Goal: Task Accomplishment & Management: Complete application form

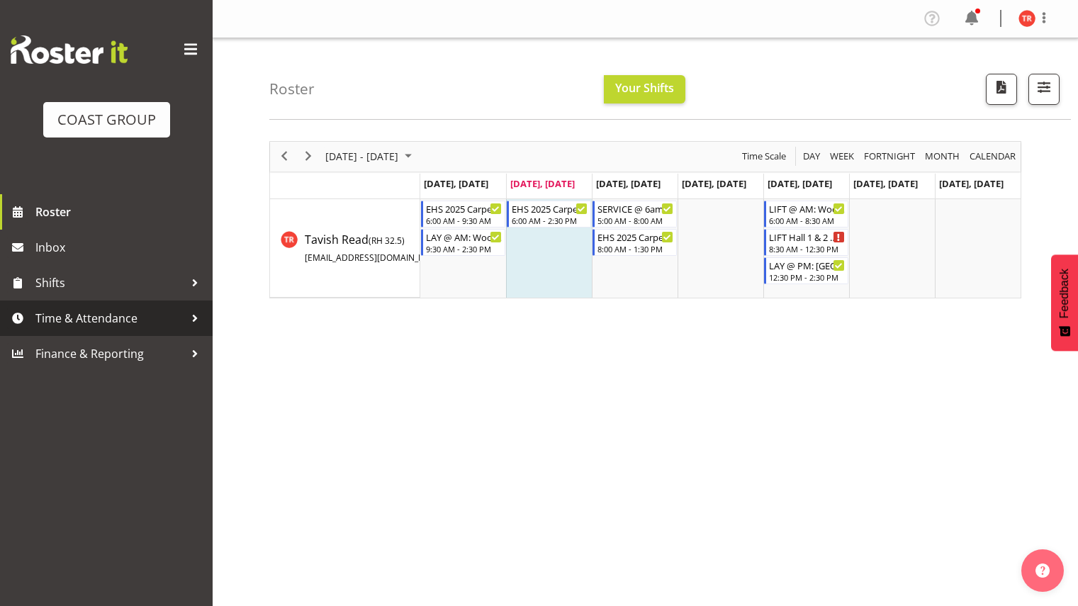
click at [81, 315] on span "Time & Attendance" at bounding box center [109, 318] width 149 height 21
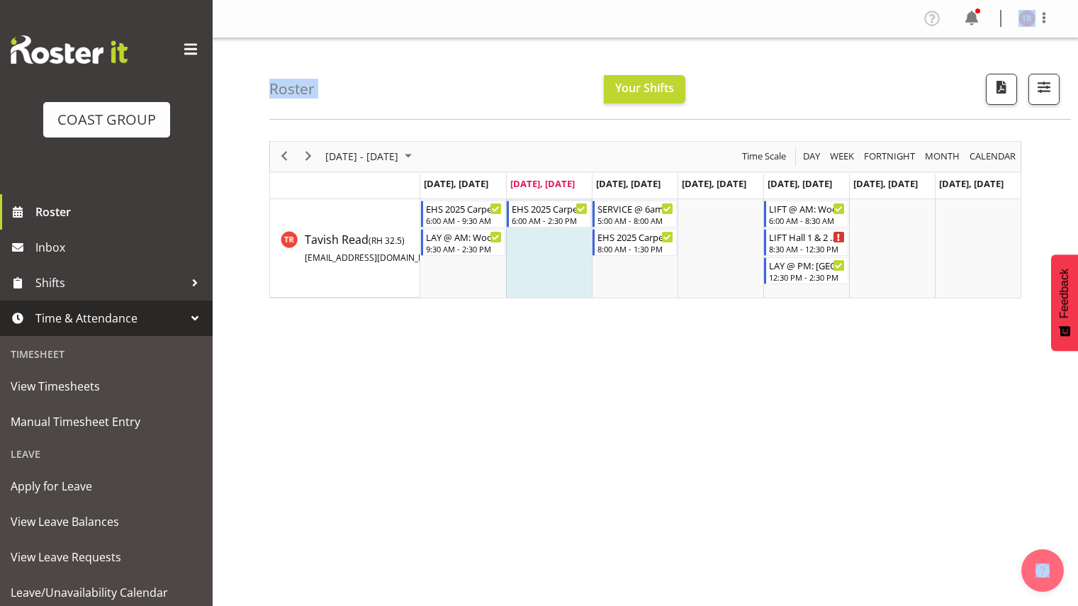
drag, startPoint x: 215, startPoint y: 500, endPoint x: 207, endPoint y: 561, distance: 60.7
click at [207, 561] on div "COAST GROUP Roster Inbox Shifts Time & Attendance Timesheet View Timesheets Man…" at bounding box center [539, 348] width 1078 height 697
click at [255, 539] on div "Roster Your Shifts All Locations Clear CARLTON EVENTS Carlton Hamilton Carlton …" at bounding box center [645, 367] width 865 height 659
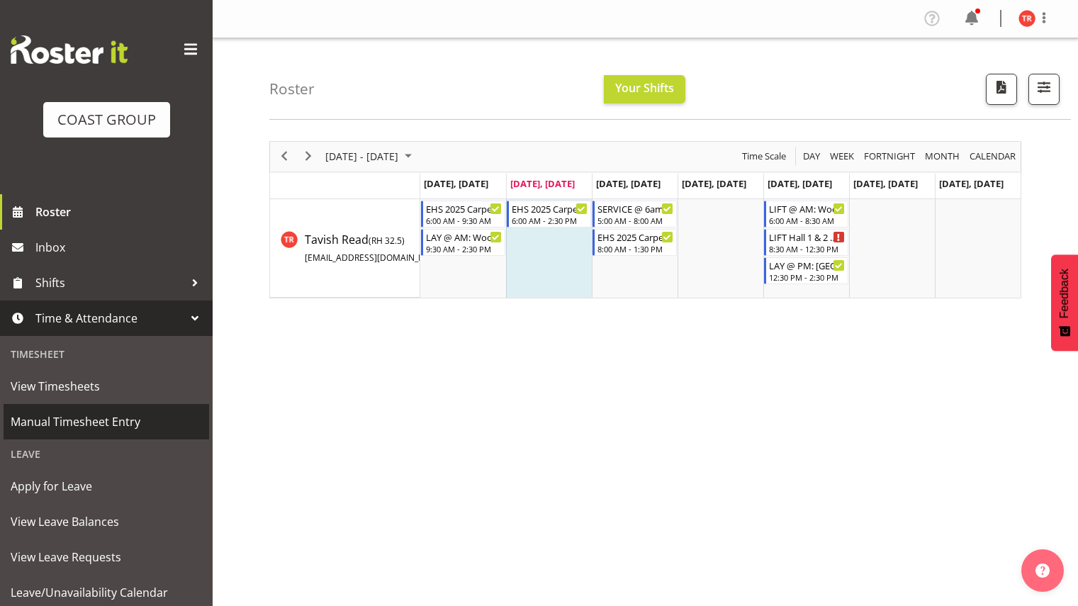
click at [118, 422] on span "Manual Timesheet Entry" at bounding box center [106, 421] width 191 height 21
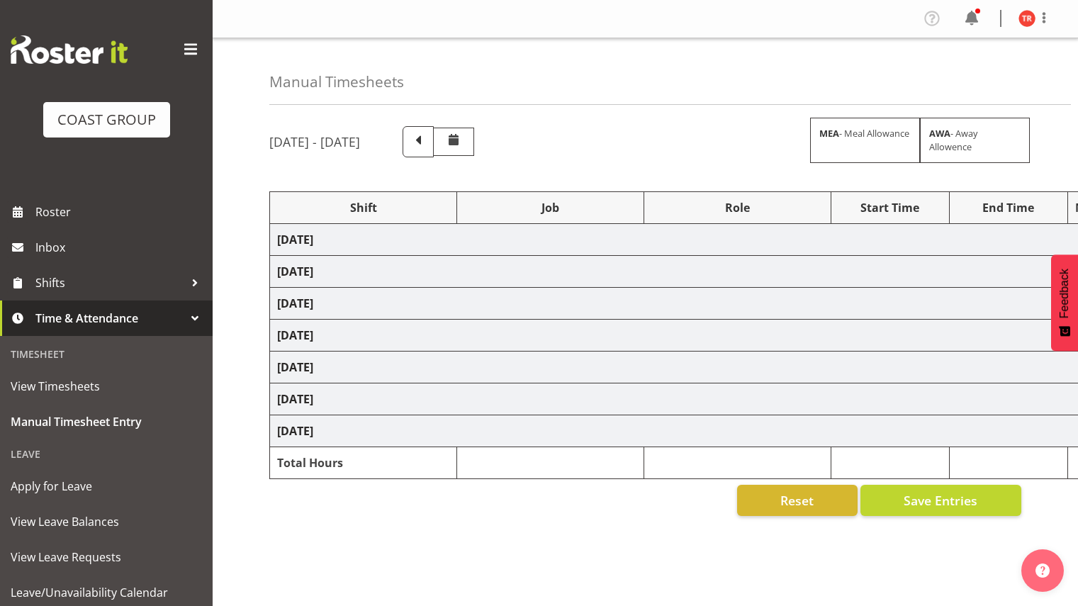
scroll to position [87, 0]
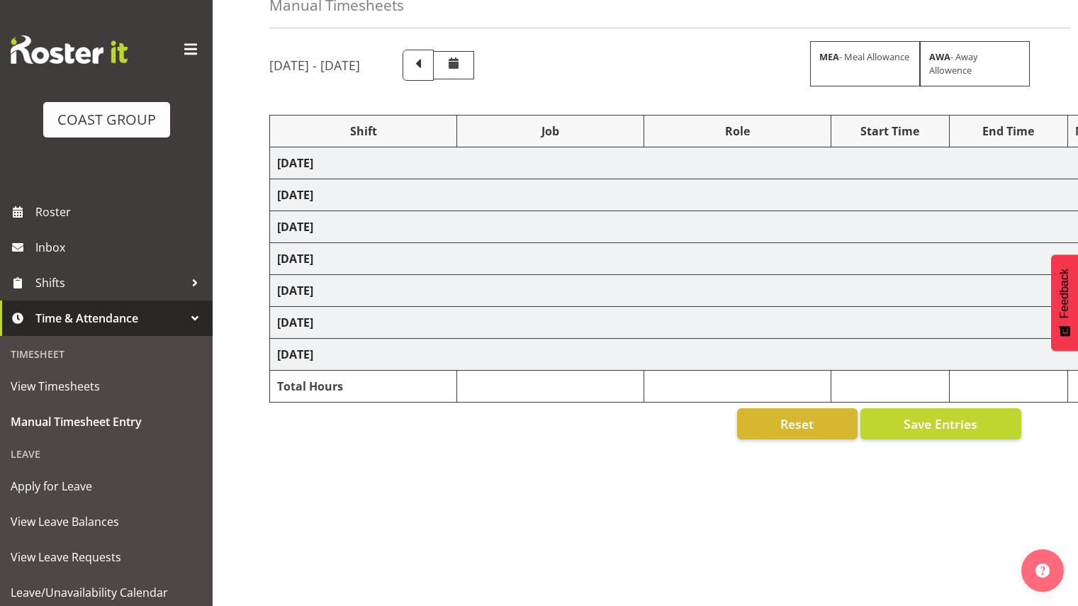
select select "79746"
select select "10237"
select select "68961"
select select "69"
select select "68961"
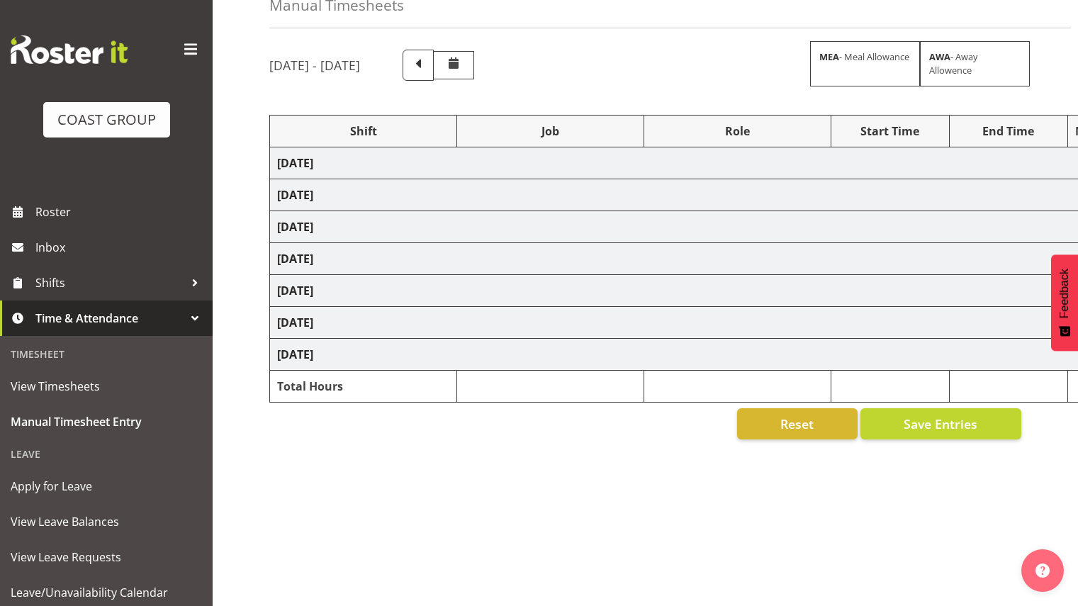
select select "69"
select select "78838"
select select "10237"
select select "68961"
select select "69"
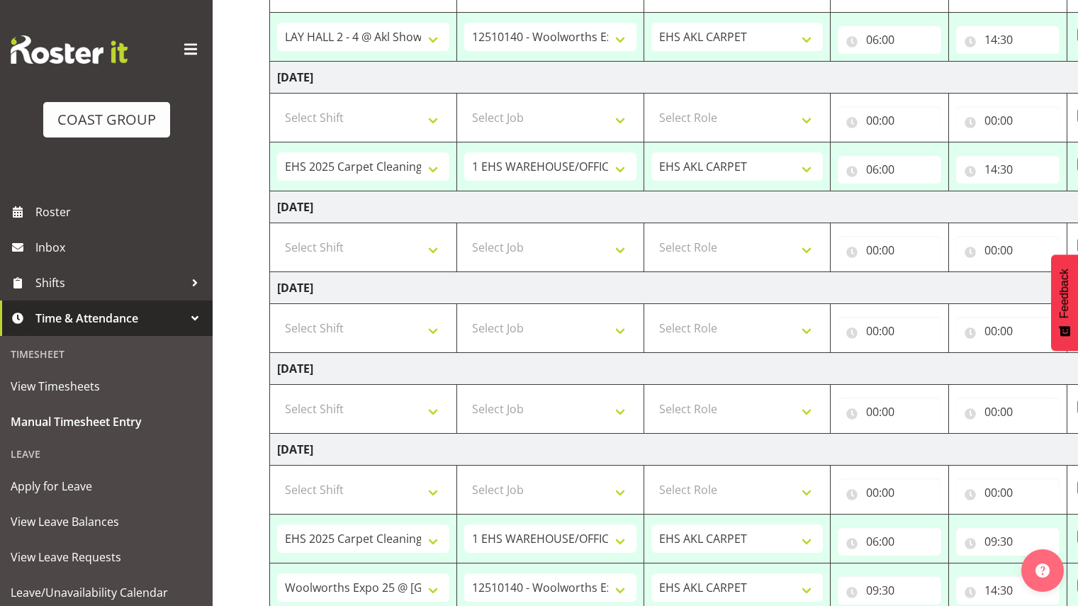
scroll to position [281, 0]
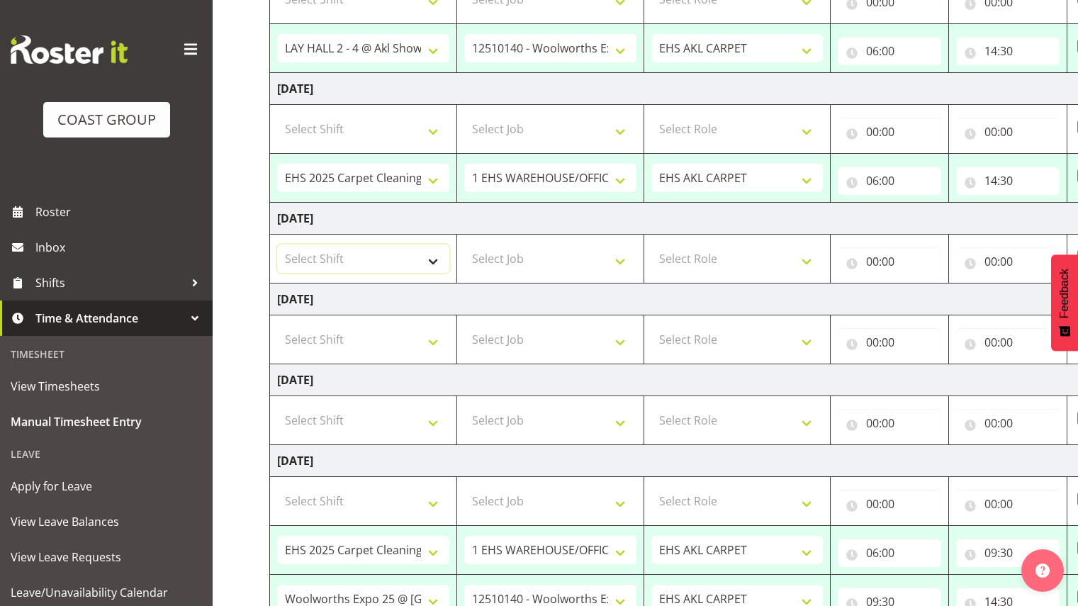
click at [395, 258] on select "Select Shift # Fieldays--[GEOGRAPHIC_DATA]. # Install Hutchwilco Boat Show at […" at bounding box center [363, 258] width 172 height 28
click at [401, 259] on select "Select Shift # Fieldays--[GEOGRAPHIC_DATA]. # Install Hutchwilco Boat Show at […" at bounding box center [363, 258] width 172 height 28
select select "50132"
click at [277, 244] on select "Select Shift # Fieldays--[GEOGRAPHIC_DATA]. # Install Hutchwilco Boat Show at […" at bounding box center [363, 258] width 172 height 28
click at [592, 261] on select "Select Job 1 Carlton Events 1 [PERSON_NAME][GEOGRAPHIC_DATA] 1 [PERSON_NAME][GE…" at bounding box center [550, 258] width 172 height 28
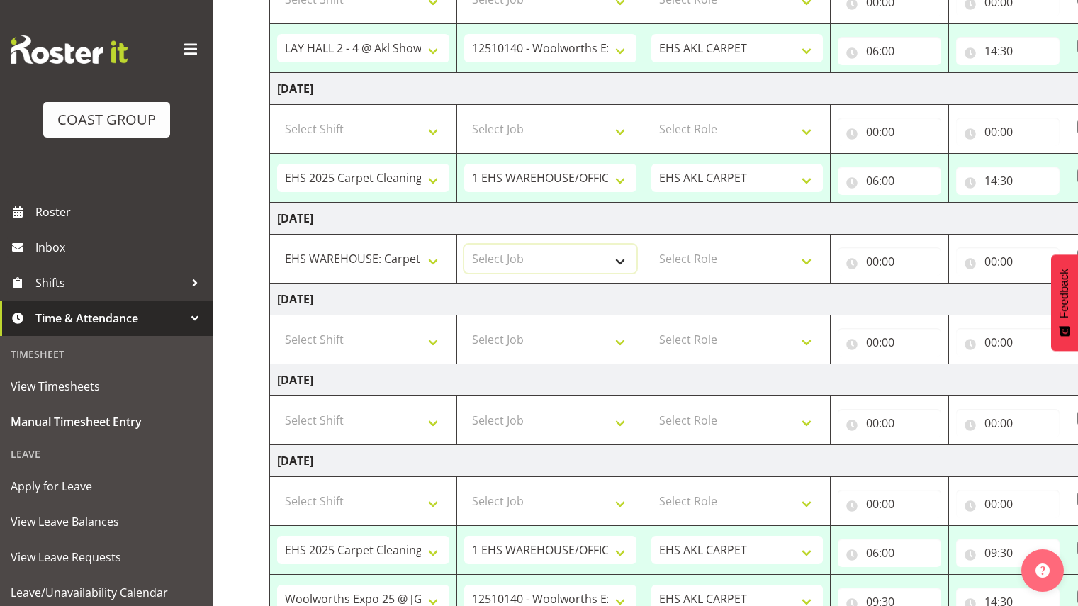
select select "69"
click at [464, 244] on select "Select Job 1 Carlton Events 1 [PERSON_NAME][GEOGRAPHIC_DATA] 1 [PERSON_NAME][GE…" at bounding box center [550, 258] width 172 height 28
click at [707, 264] on select "Select Role EHS AKL CARPET EHS AKL PANELS" at bounding box center [737, 258] width 172 height 28
select select "190"
click at [651, 244] on select "Select Role EHS AKL CARPET EHS AKL PANELS" at bounding box center [737, 258] width 172 height 28
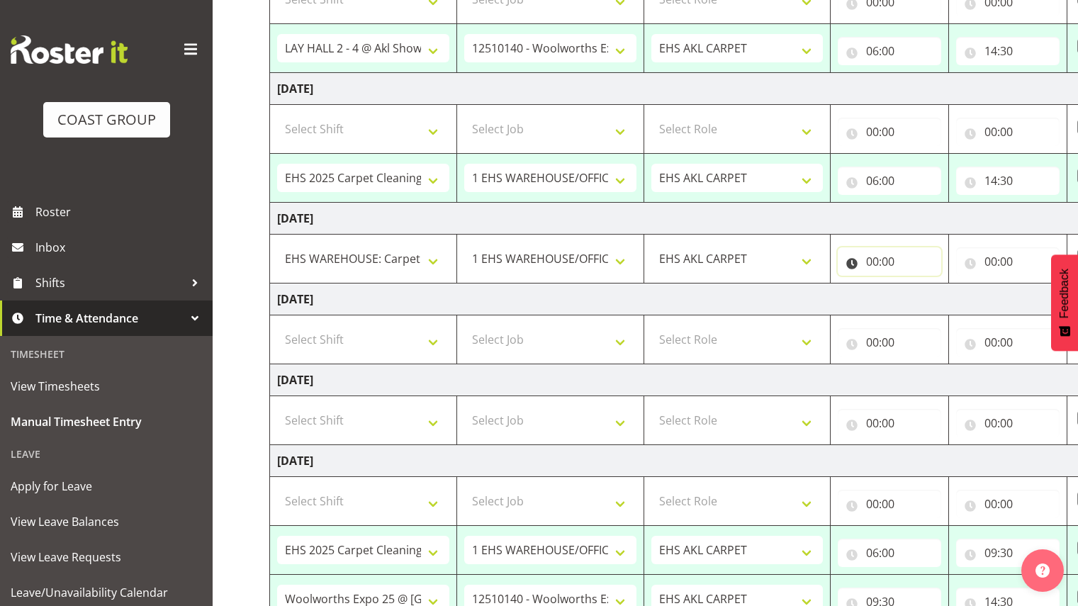
click at [860, 268] on input "00:00" at bounding box center [889, 261] width 103 height 28
click at [929, 297] on select "00 01 02 03 04 05 06 07 08 09 10 11 12 13 14 15 16 17 18 19 20 21 22 23" at bounding box center [934, 298] width 32 height 28
select select "6"
click at [918, 284] on select "00 01 02 03 04 05 06 07 08 09 10 11 12 13 14 15 16 17 18 19 20 21 22 23" at bounding box center [934, 298] width 32 height 28
type input "06:00"
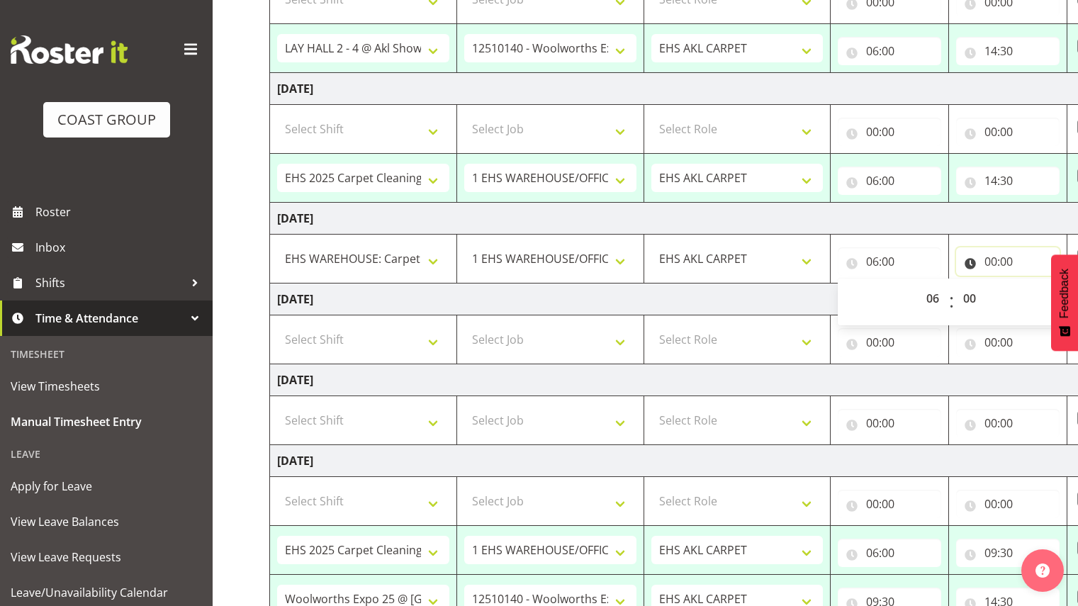
click at [998, 270] on input "00:00" at bounding box center [1007, 261] width 103 height 28
click at [1039, 296] on select "00 01 02 03 04 05 06 07 08 09 10 11 12 13 14 15 16 17 18 19 20 21 22 23" at bounding box center [1053, 298] width 32 height 28
select select "14"
click at [1037, 284] on select "00 01 02 03 04 05 06 07 08 09 10 11 12 13 14 15 16 17 18 19 20 21 22 23" at bounding box center [1053, 298] width 32 height 28
type input "14:00"
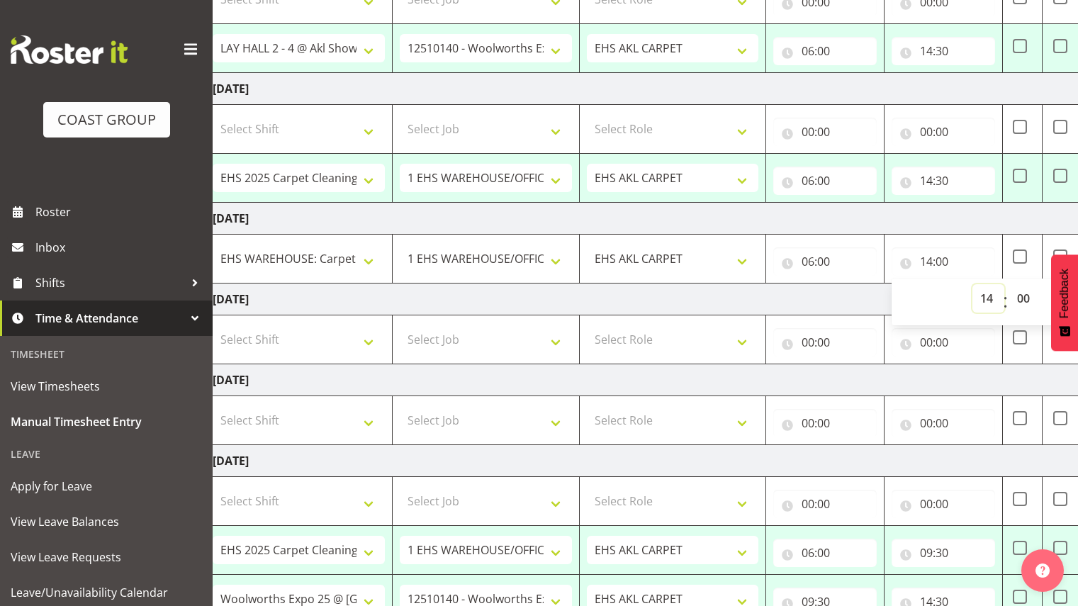
scroll to position [0, 184]
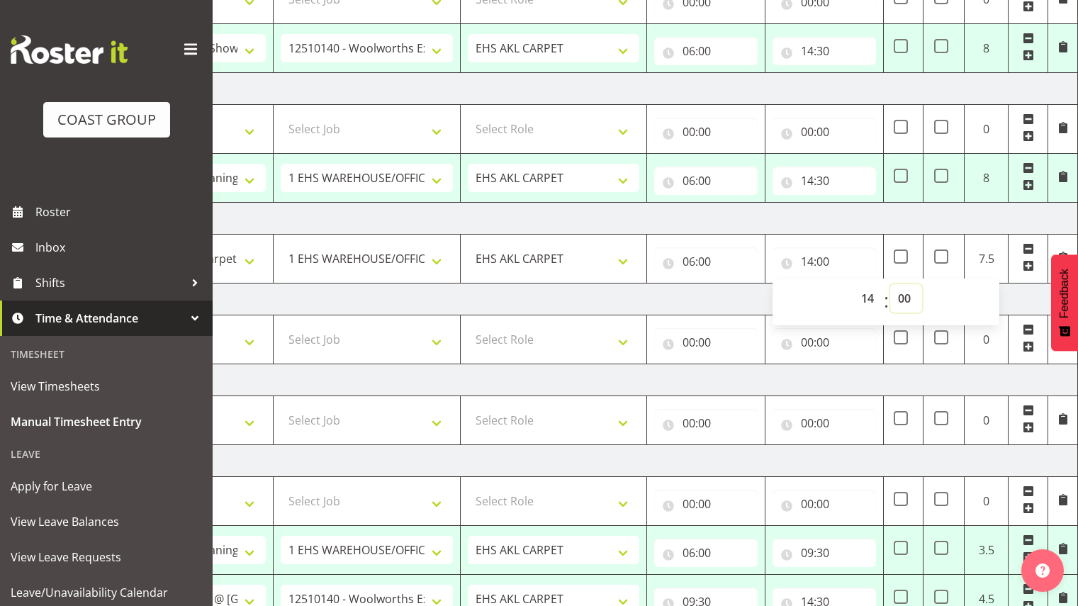
click at [909, 304] on select "00 01 02 03 04 05 06 07 08 09 10 11 12 13 14 15 16 17 18 19 20 21 22 23 24 25 2…" at bounding box center [906, 298] width 32 height 28
select select "30"
click at [890, 284] on select "00 01 02 03 04 05 06 07 08 09 10 11 12 13 14 15 16 17 18 19 20 21 22 23 24 25 2…" at bounding box center [906, 298] width 32 height 28
type input "14:30"
click at [743, 296] on td "[DATE]" at bounding box center [581, 299] width 991 height 32
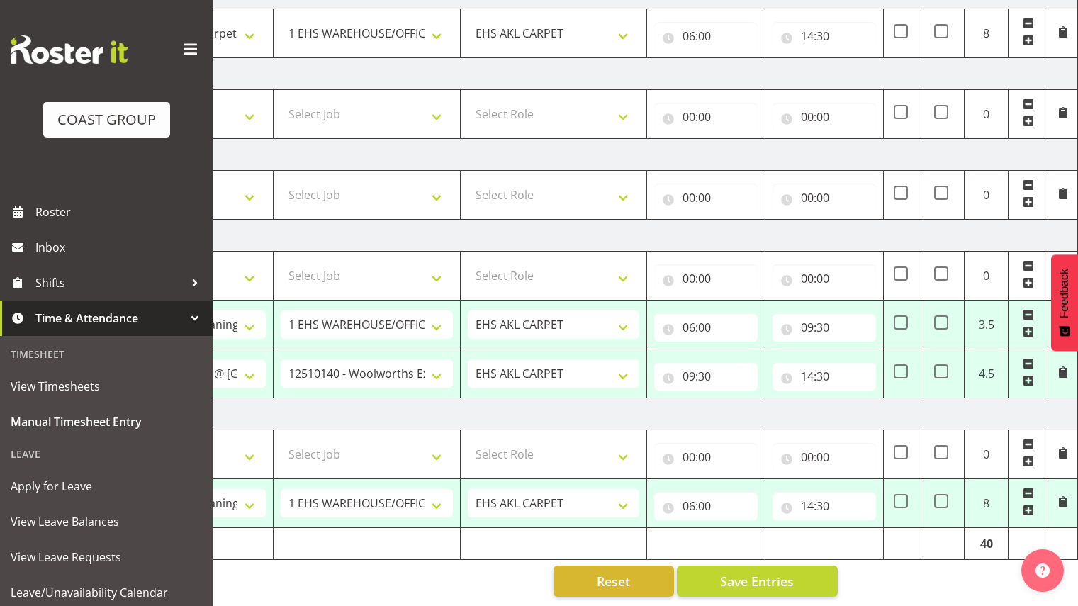
scroll to position [518, 0]
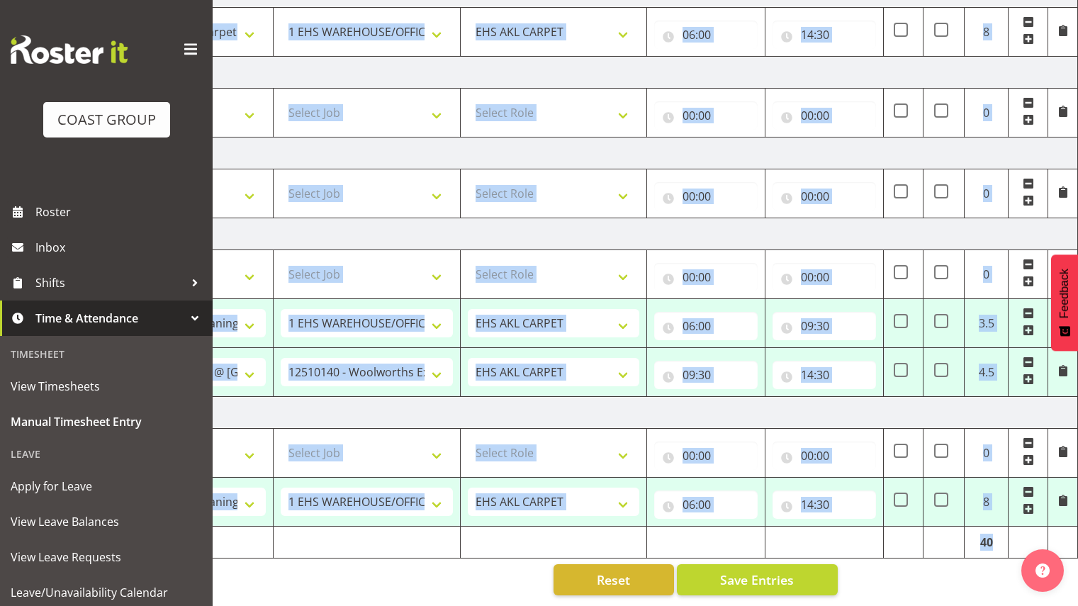
drag, startPoint x: 1059, startPoint y: 520, endPoint x: 1088, endPoint y: 362, distance: 160.6
click at [778, 570] on span "Save Entries" at bounding box center [757, 579] width 74 height 18
select select "79746"
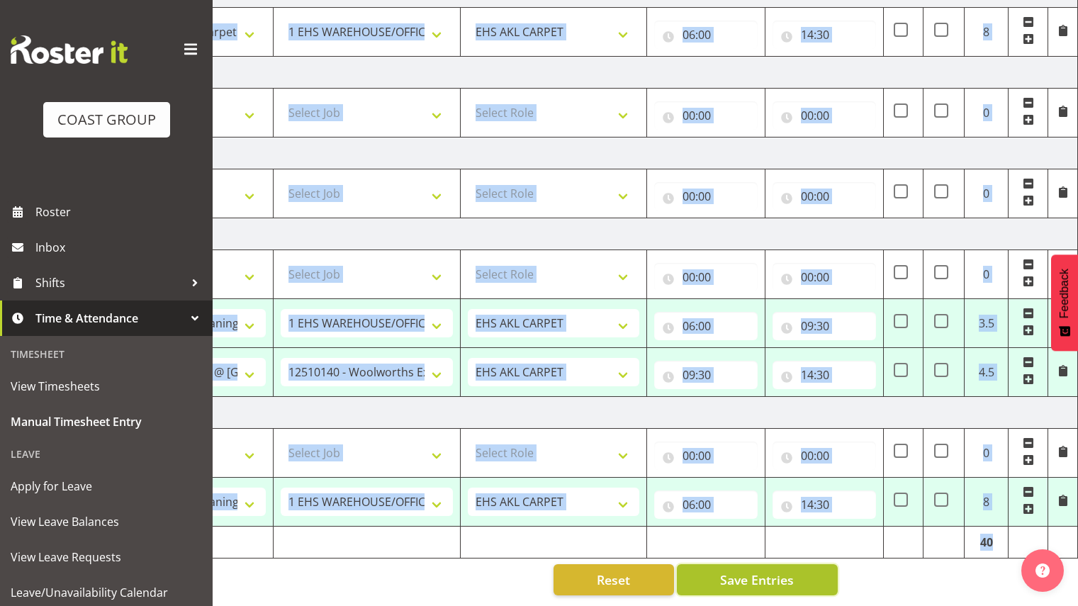
select select "10237"
type input "06:00"
type input "14:30"
select select "68961"
select select "69"
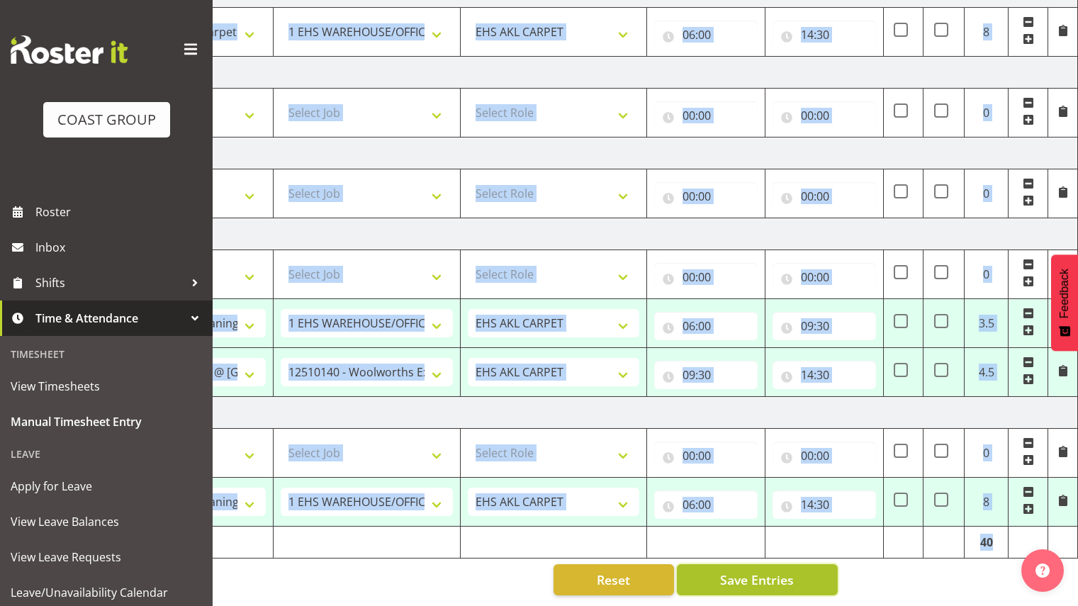
type input "06:00"
type input "14:30"
select select "68961"
select select "69"
type input "06:00"
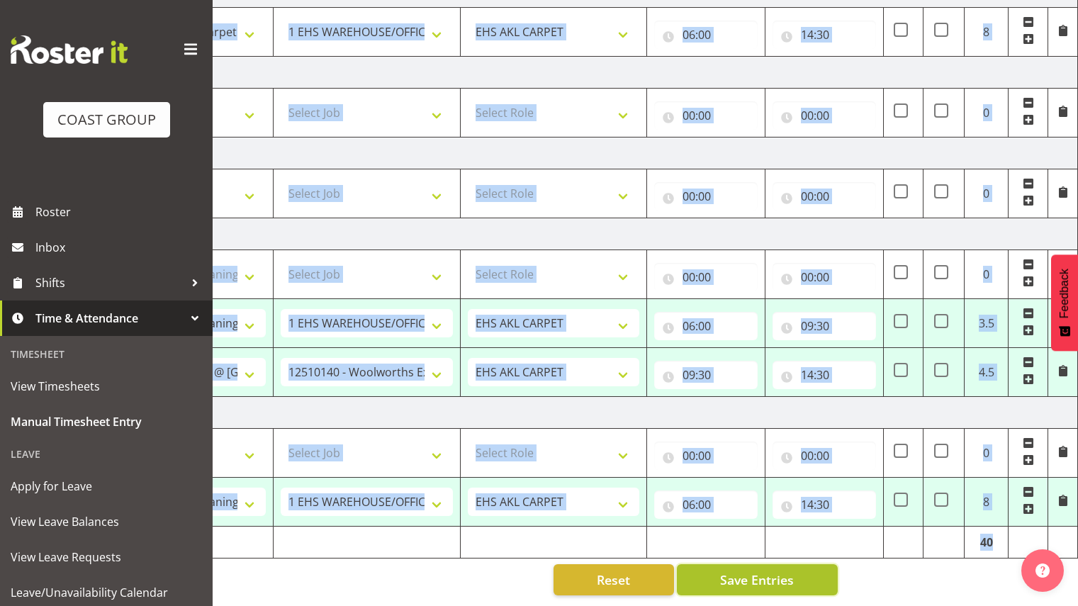
type input "09:30"
select select "78838"
select select "10237"
type input "09:30"
type input "14:30"
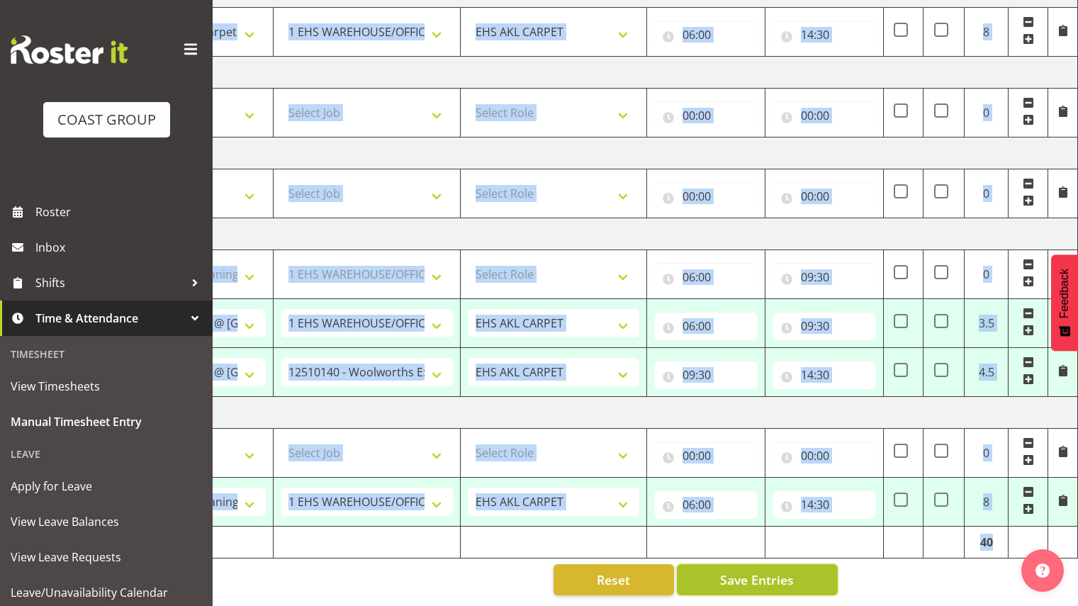
select select "68961"
select select "69"
type input "06:00"
type input "14:30"
select select "68961"
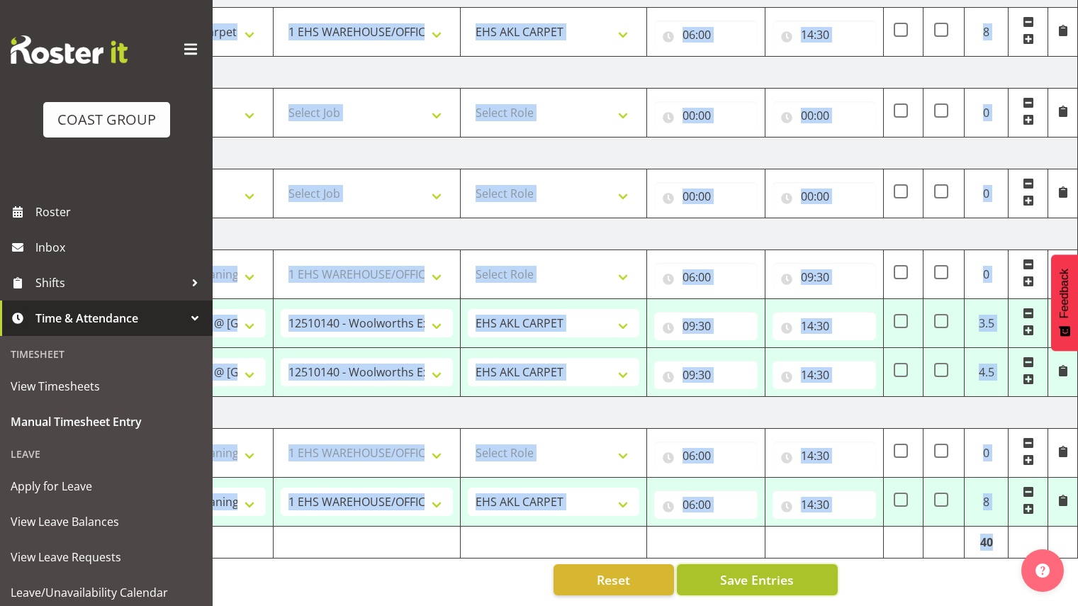
select select "69"
select select "50132"
select select "69"
select select "68961"
select select "69"
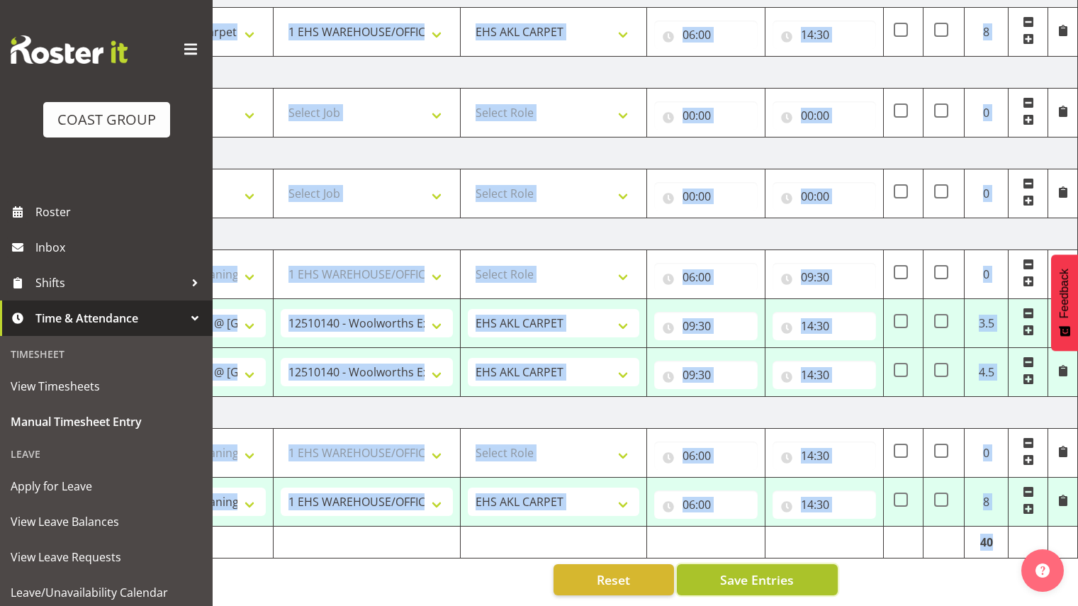
select select "78838"
select select "10237"
select select "68961"
select select "69"
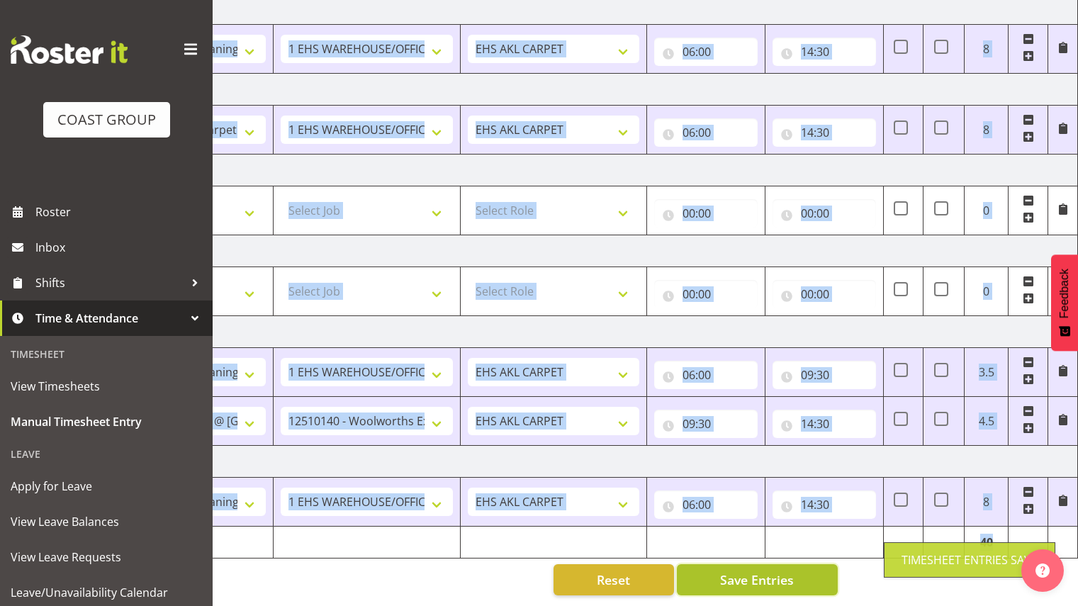
scroll to position [322, 0]
click at [778, 570] on span "Save Entries" at bounding box center [757, 579] width 74 height 18
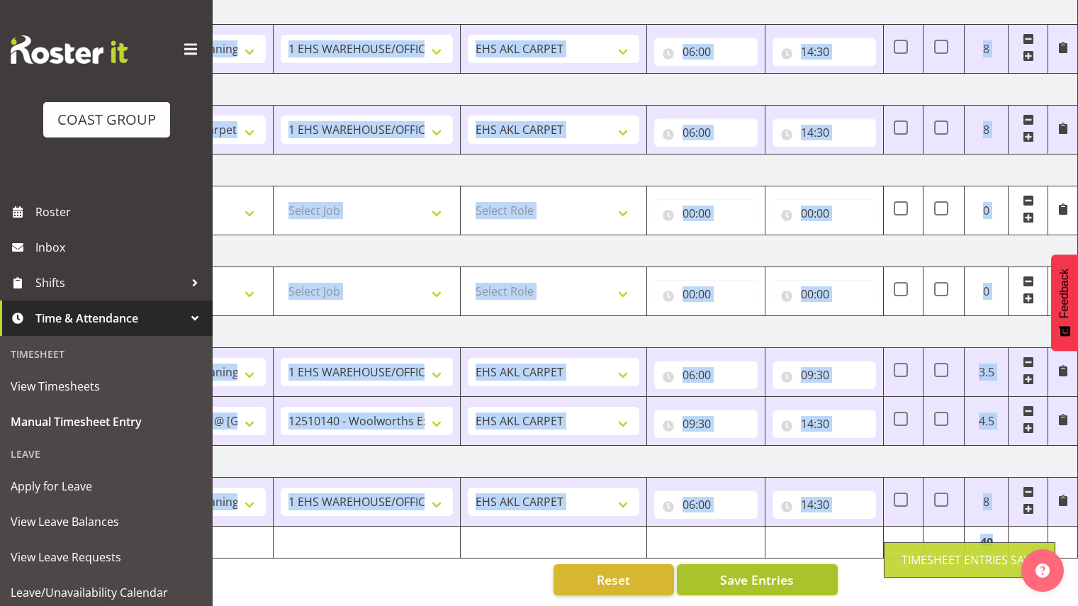
click at [778, 570] on span "Save Entries" at bounding box center [757, 579] width 74 height 18
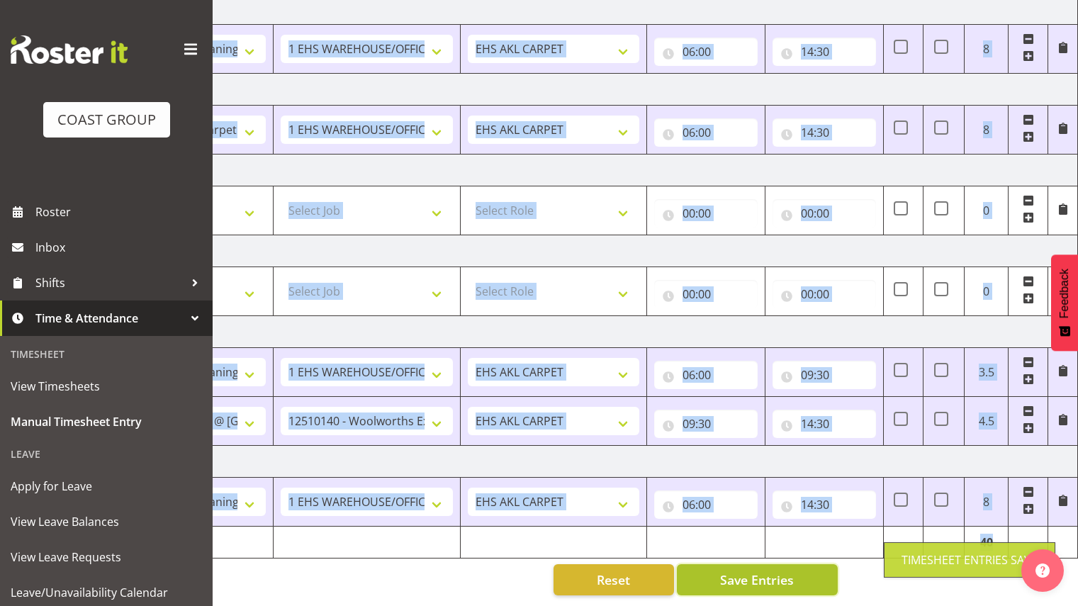
click at [778, 570] on span "Save Entries" at bounding box center [757, 579] width 74 height 18
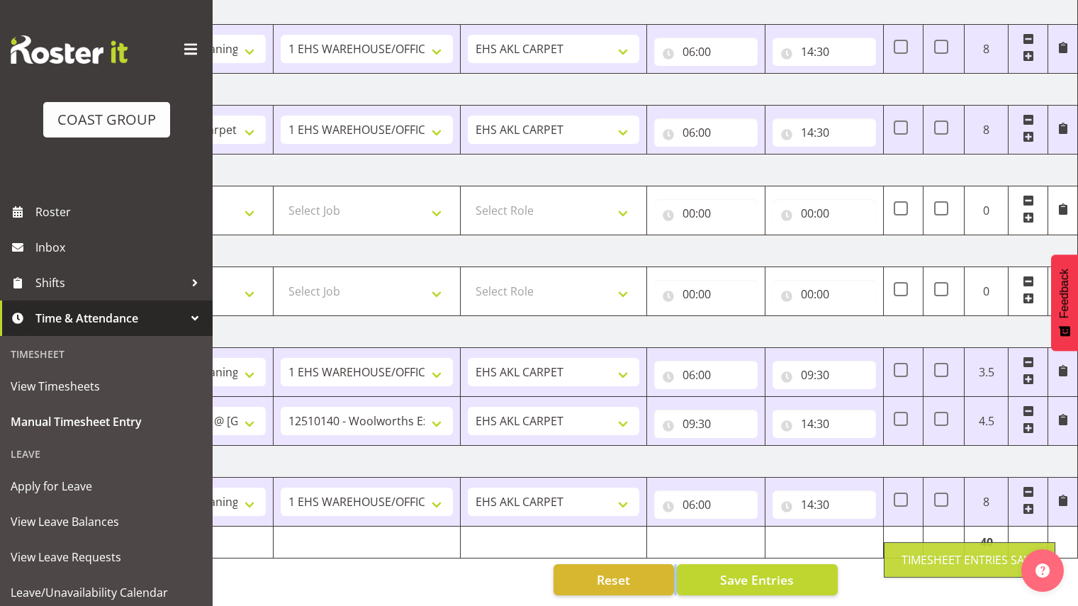
drag, startPoint x: 750, startPoint y: 593, endPoint x: 508, endPoint y: 575, distance: 243.0
click at [508, 575] on div "[DATE] - [DATE] MEA - Meal Allowance AWA - Away Allowence Shift Job Role Start …" at bounding box center [490, 205] width 809 height 802
click at [493, 571] on div "Reset Save Entries" at bounding box center [462, 579] width 752 height 31
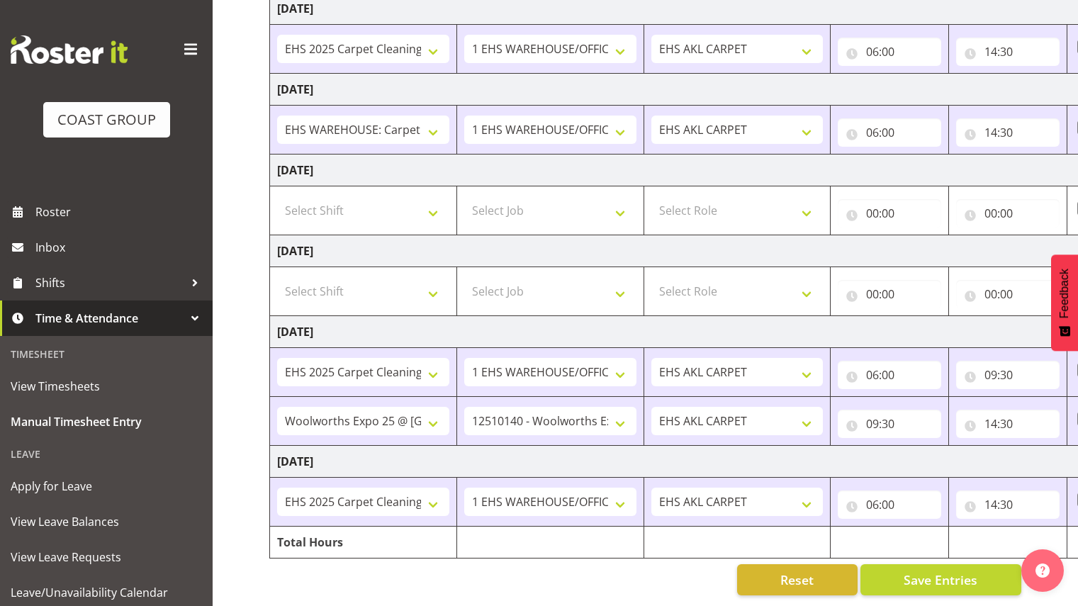
scroll to position [0, 0]
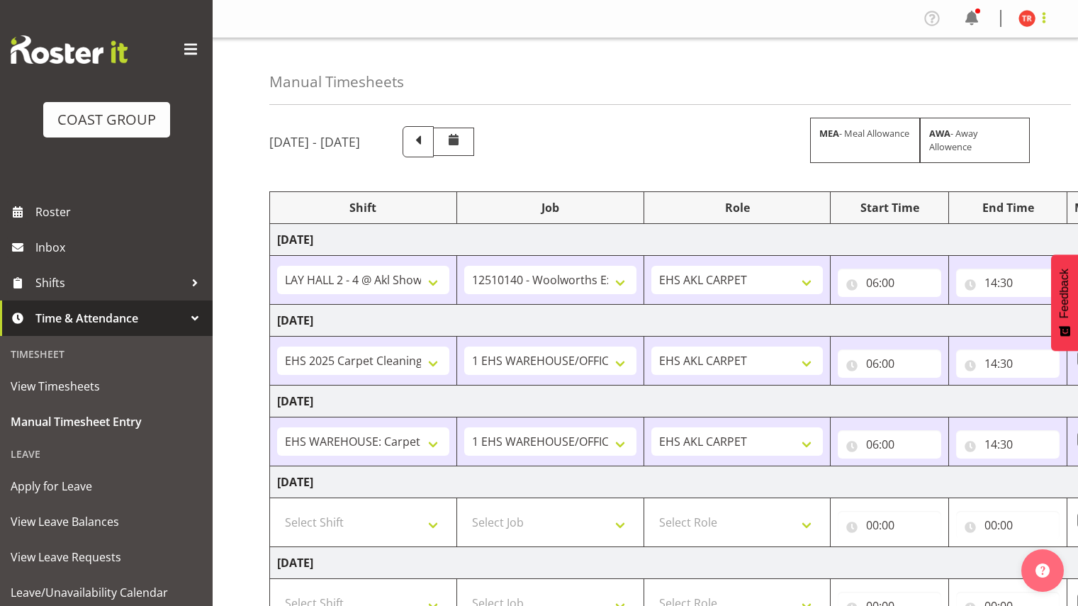
click at [1038, 13] on span at bounding box center [1043, 17] width 17 height 17
click at [1000, 72] on link "Log Out" at bounding box center [984, 75] width 136 height 26
